Goal: Task Accomplishment & Management: Manage account settings

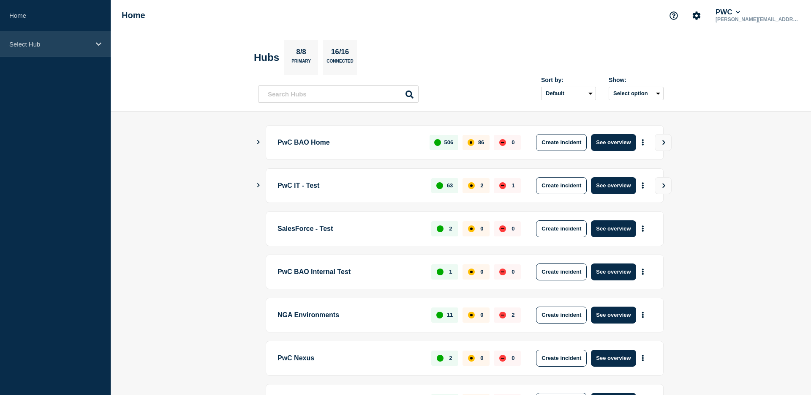
click at [78, 51] on div "Select Hub" at bounding box center [55, 44] width 111 height 26
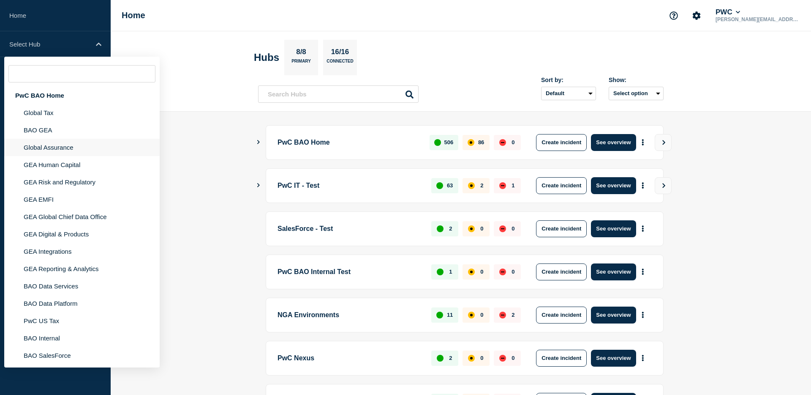
click at [72, 150] on li "Global Assurance" at bounding box center [82, 147] width 156 height 17
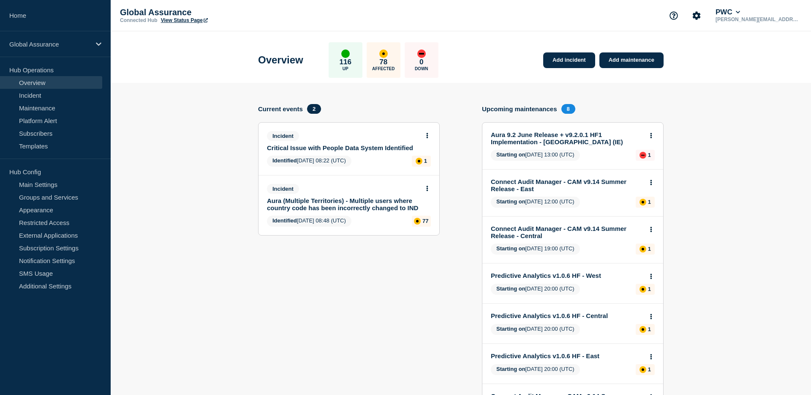
click at [371, 208] on link "Aura (Multiple Territories) - Multiple users where country code has been incorr…" at bounding box center [343, 204] width 153 height 14
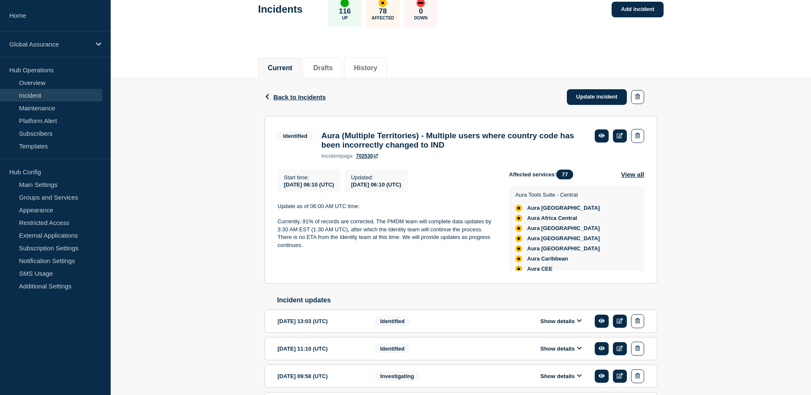
scroll to position [126, 0]
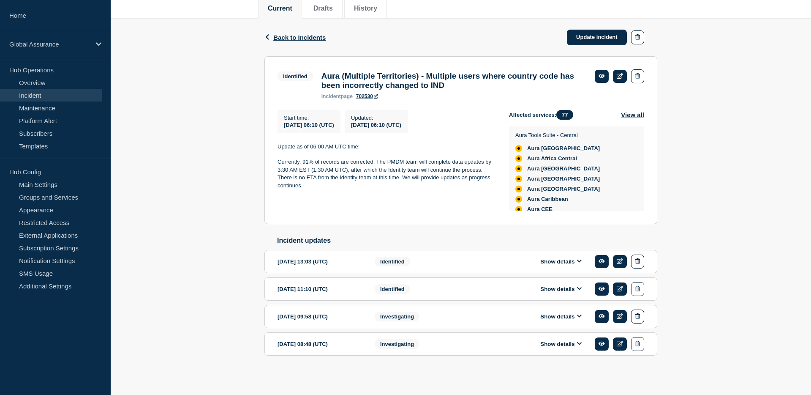
click at [464, 345] on div "Investigating" at bounding box center [426, 344] width 103 height 14
click at [550, 344] on button "Show details" at bounding box center [561, 343] width 46 height 7
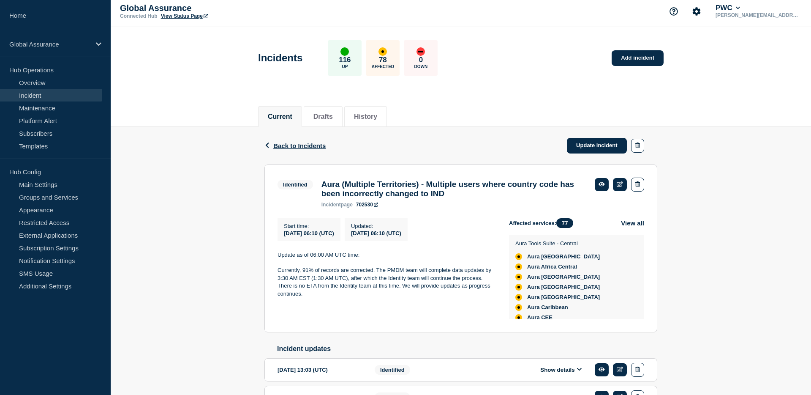
scroll to position [0, 0]
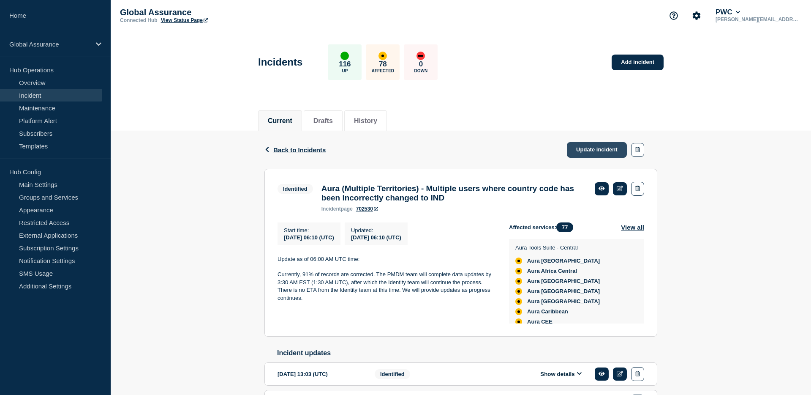
click at [604, 153] on link "Update incident" at bounding box center [597, 150] width 60 height 16
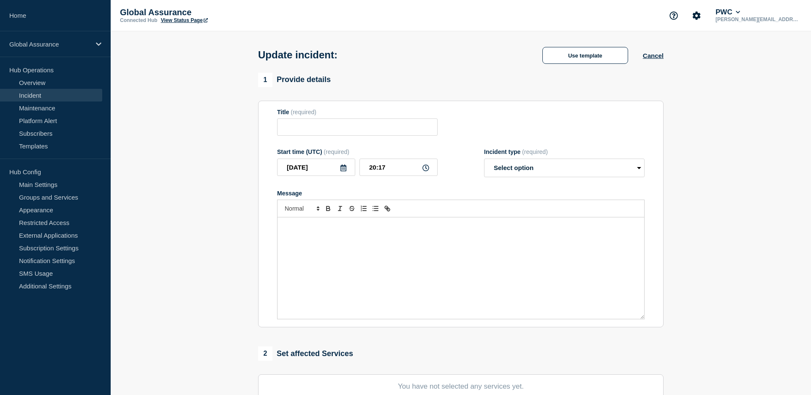
type input "Aura (Multiple Territories) - Multiple users where country code has been incorr…"
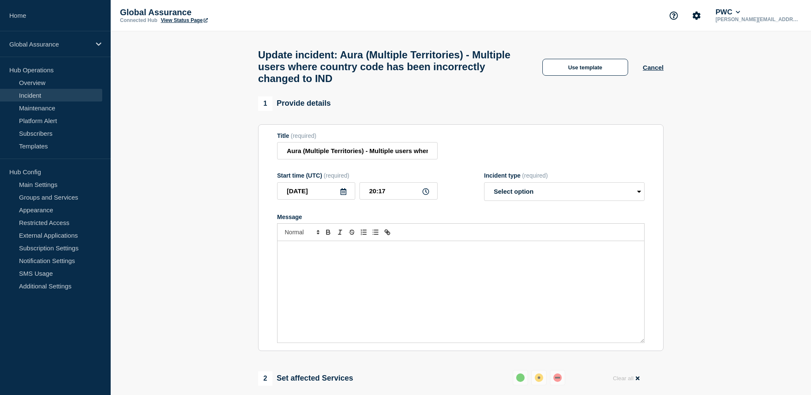
click at [539, 214] on form "Title (required) Aura (Multiple Territories) - Multiple users where country cod…" at bounding box center [461, 237] width 368 height 211
click at [537, 201] on select "Select option Investigating Identified Monitoring Resolved" at bounding box center [564, 191] width 161 height 19
select select "resolved"
click at [462, 275] on div "Message" at bounding box center [461, 291] width 367 height 101
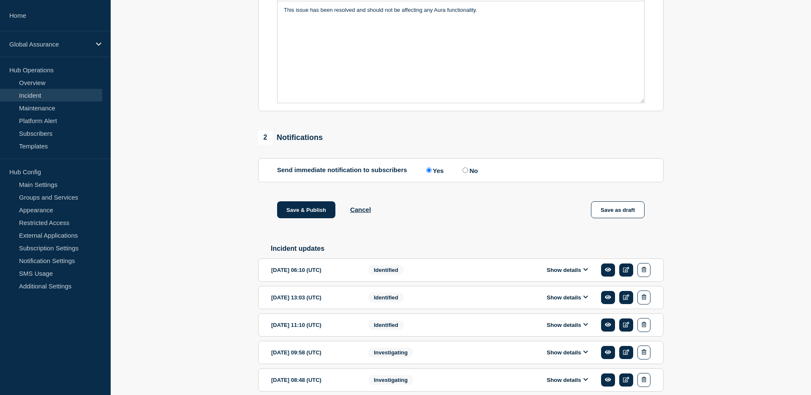
scroll to position [241, 0]
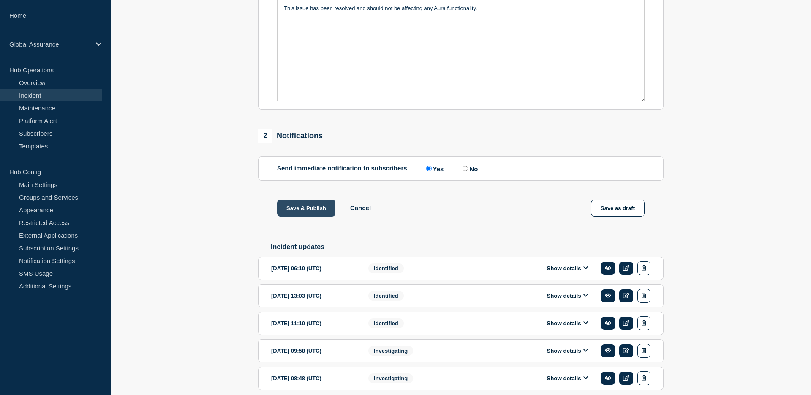
click at [296, 216] on button "Save & Publish" at bounding box center [306, 207] width 58 height 17
